Goal: Check status: Check status

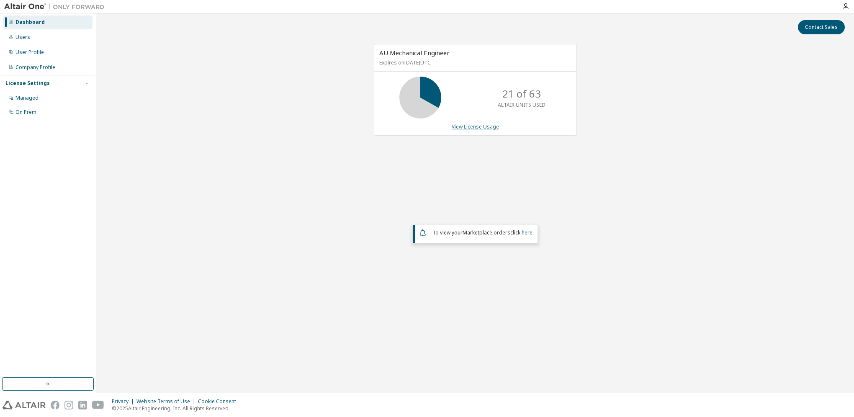
click at [484, 124] on link "View License Usage" at bounding box center [475, 126] width 47 height 7
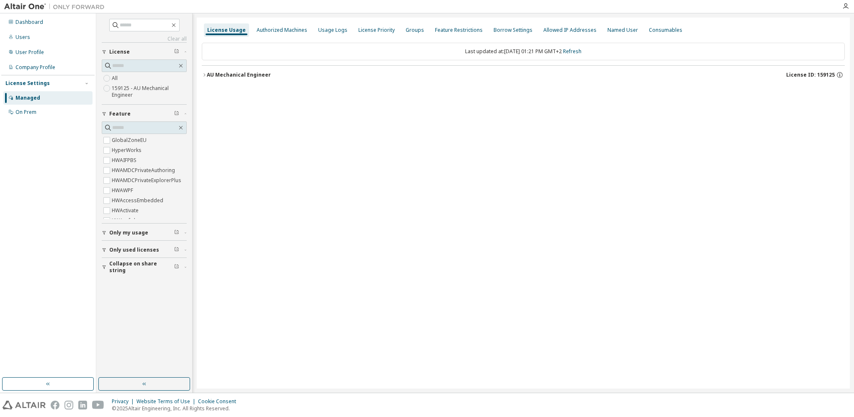
click at [256, 74] on div "AU Mechanical Engineer" at bounding box center [239, 75] width 64 height 7
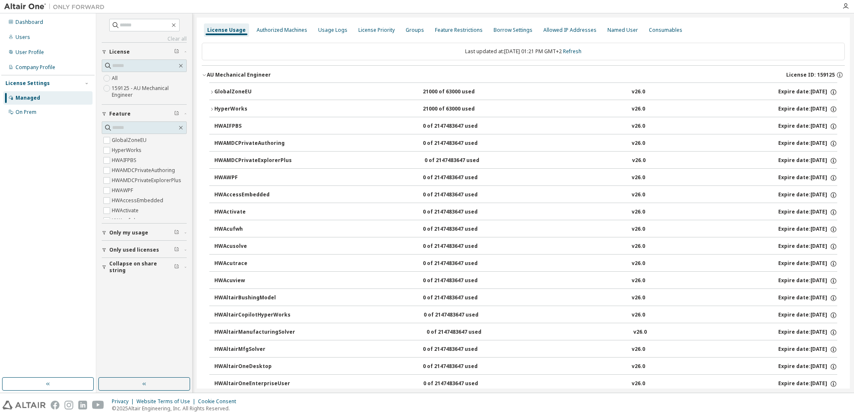
click at [226, 85] on button "GlobalZoneEU 21000 of 63000 used v26.0 Expire date: 2025-12-15" at bounding box center [523, 92] width 628 height 18
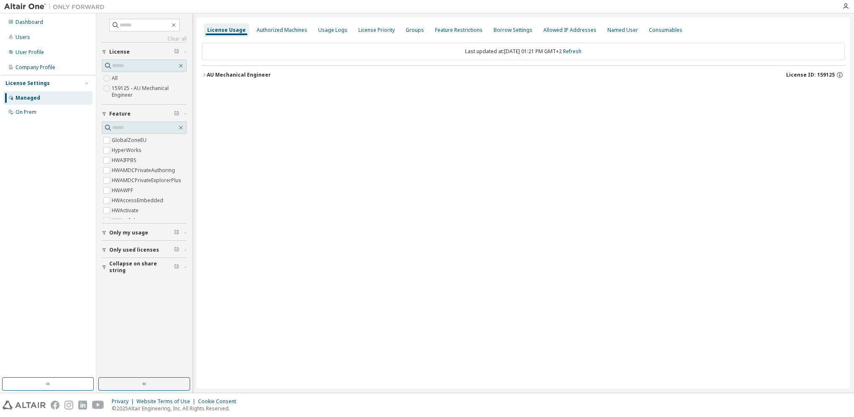
click at [224, 78] on div "AU Mechanical Engineer License ID: 159125" at bounding box center [526, 75] width 638 height 8
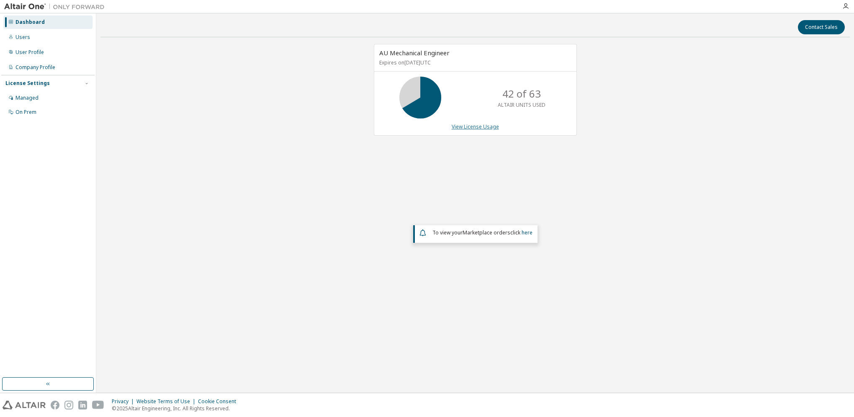
click at [471, 125] on link "View License Usage" at bounding box center [475, 126] width 47 height 7
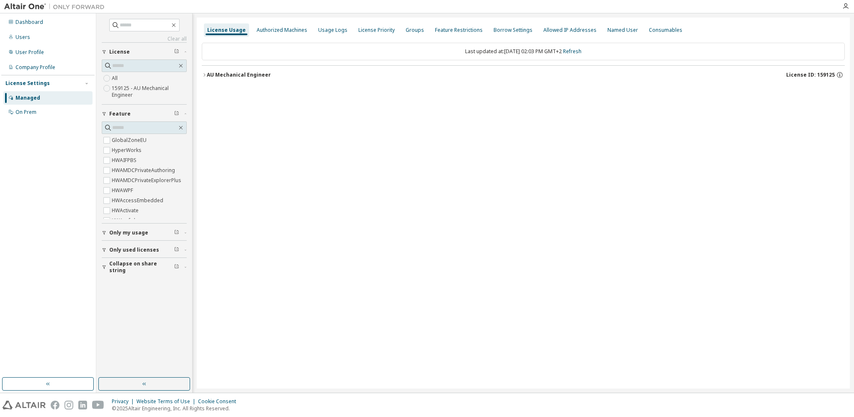
click at [219, 75] on div "AU Mechanical Engineer" at bounding box center [239, 75] width 64 height 7
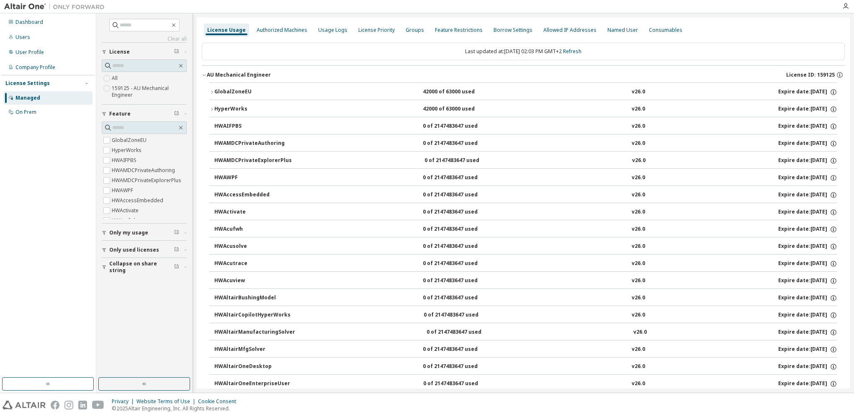
click at [222, 89] on div "GlobalZoneEU" at bounding box center [251, 92] width 75 height 8
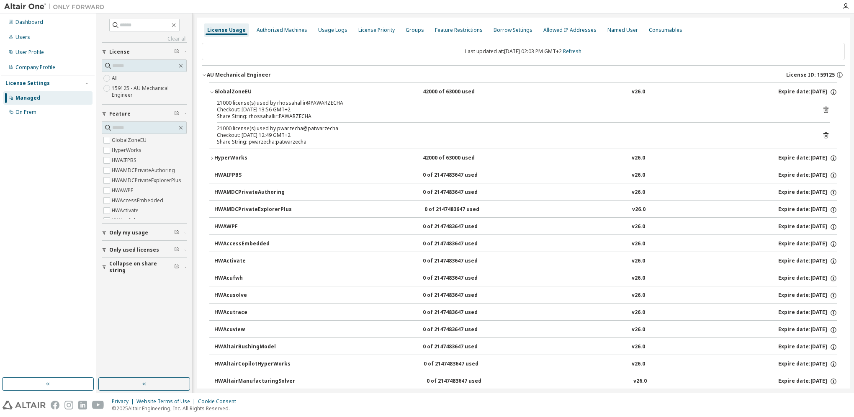
click at [222, 89] on div "GlobalZoneEU" at bounding box center [251, 92] width 75 height 8
